Goal: Find specific page/section: Find specific page/section

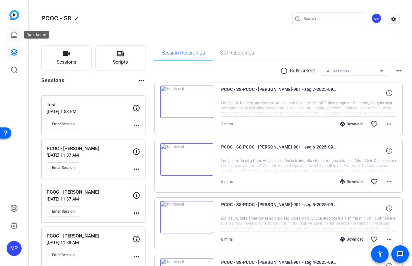
click at [14, 37] on icon at bounding box center [14, 35] width 8 height 8
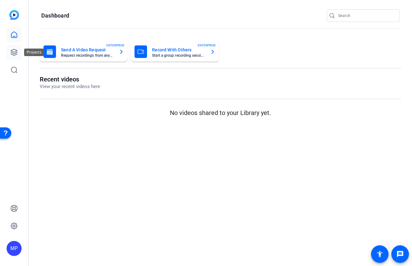
click at [14, 53] on icon at bounding box center [14, 52] width 6 height 6
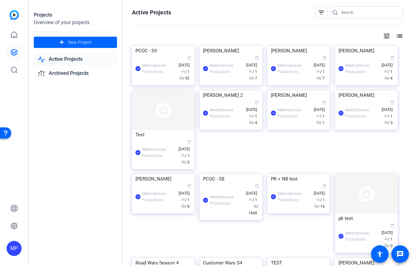
click at [151, 55] on div "PCOC - S9" at bounding box center [163, 50] width 56 height 9
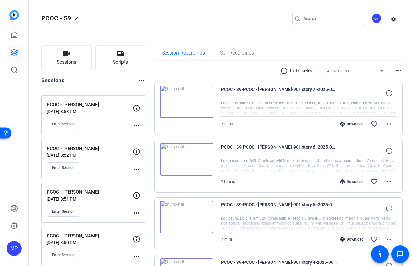
click at [365, 48] on div "Session Recordings Self Recordings" at bounding box center [278, 52] width 249 height 15
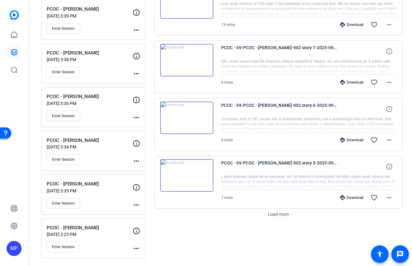
scroll to position [445, 0]
